Goal: Transaction & Acquisition: Purchase product/service

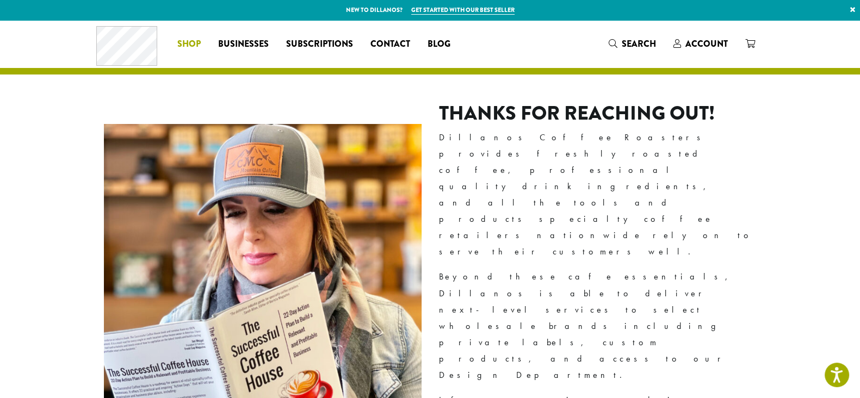
click at [201, 42] on span "Shop" at bounding box center [188, 45] width 23 height 14
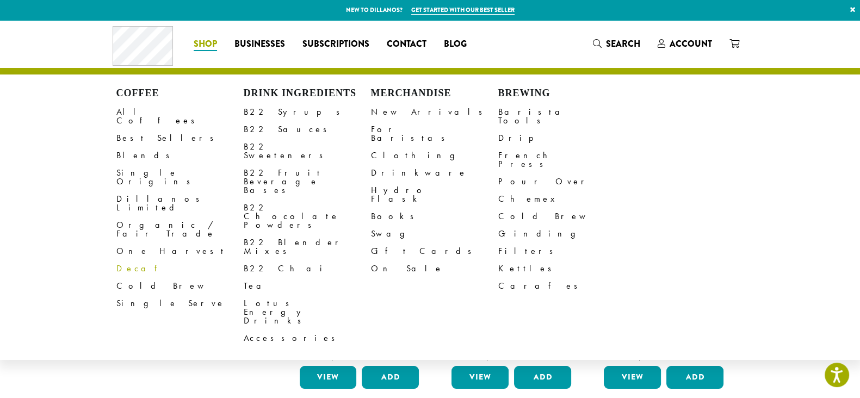
click at [163, 260] on link "Decaf" at bounding box center [179, 268] width 127 height 17
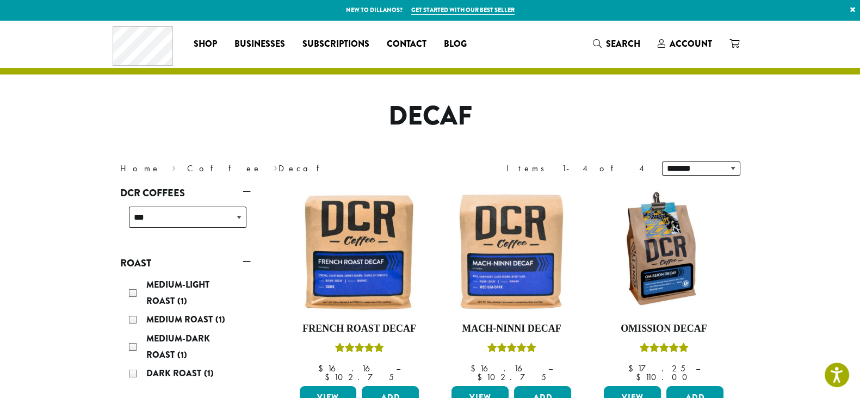
scroll to position [67, 0]
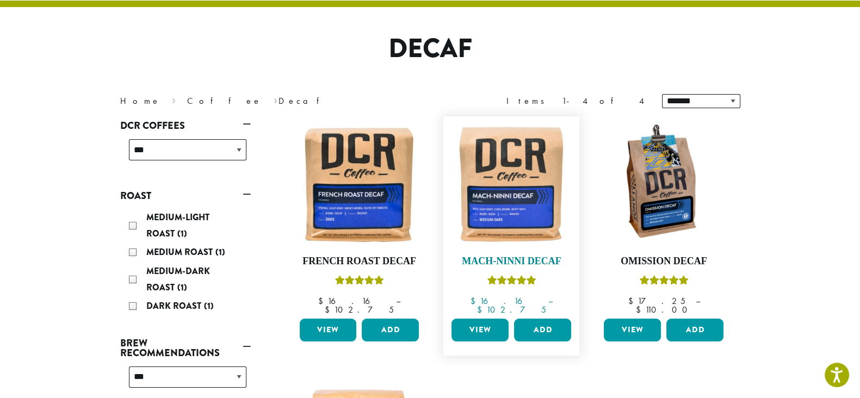
click at [516, 172] on img at bounding box center [511, 184] width 125 height 125
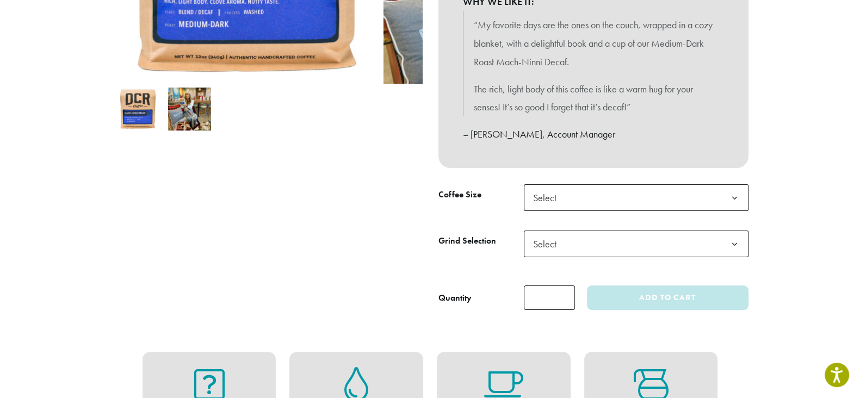
scroll to position [340, 0]
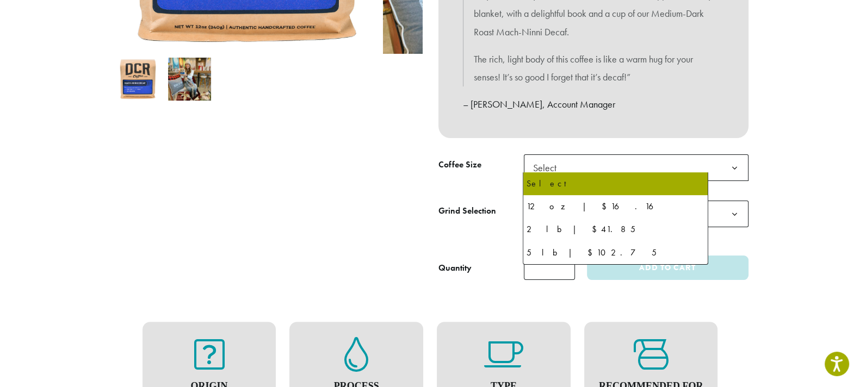
click at [608, 165] on span "Select" at bounding box center [636, 167] width 225 height 27
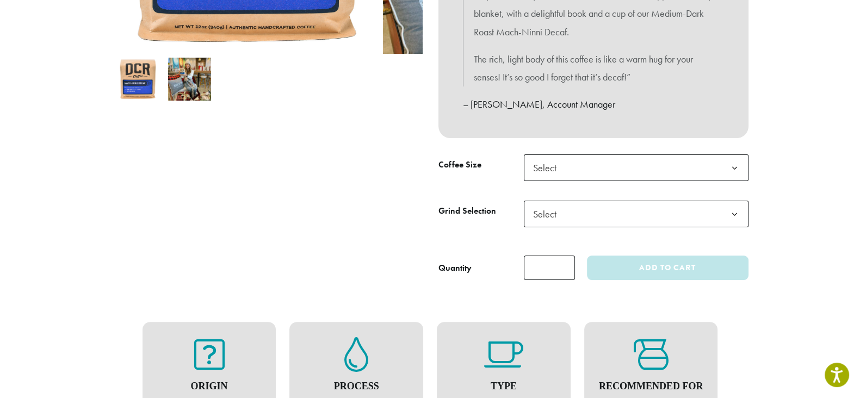
click at [762, 154] on section "**********" at bounding box center [430, 356] width 860 height 1352
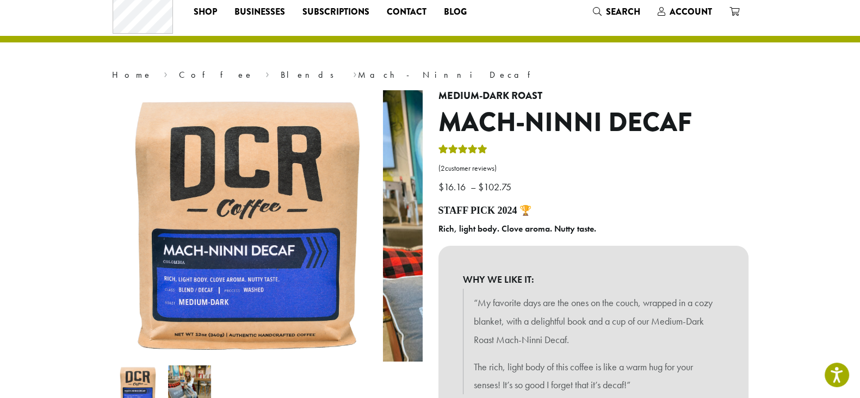
scroll to position [0, 0]
